Goal: Information Seeking & Learning: Learn about a topic

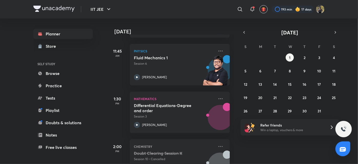
scroll to position [262, 0]
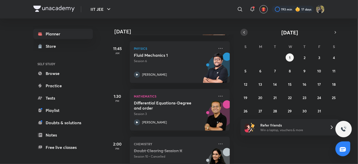
click at [244, 30] on button "button" at bounding box center [244, 32] width 7 height 7
click at [275, 114] on button "30" at bounding box center [275, 111] width 8 height 8
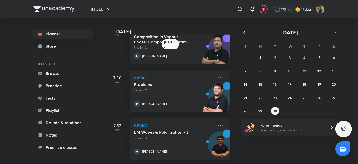
scroll to position [308, 0]
click at [209, 114] on div "7:32 PM Physics EM Waves & Polarization - 3 Session 3 Janardanudu Thallaparthi" at bounding box center [168, 136] width 123 height 48
click at [218, 122] on icon at bounding box center [221, 125] width 6 height 6
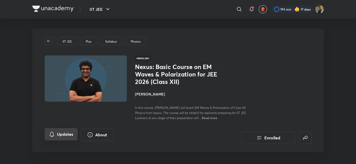
click at [66, 131] on button "Updates" at bounding box center [61, 134] width 33 height 12
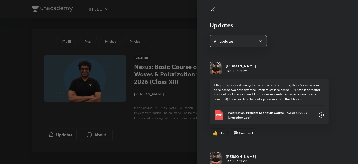
click at [244, 120] on div "Polarisation_Problem Set Nexus Course Physics Sir JEE x Unacademy.pdf" at bounding box center [269, 115] width 111 height 10
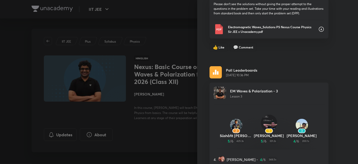
scroll to position [130, 0]
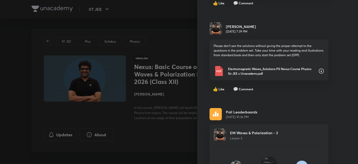
click at [243, 66] on p "Electromagnetic Waves_Solutions PS Nexus Course Physics Sir JEE x Unacademy.pdf" at bounding box center [271, 70] width 86 height 9
